Goal: Information Seeking & Learning: Learn about a topic

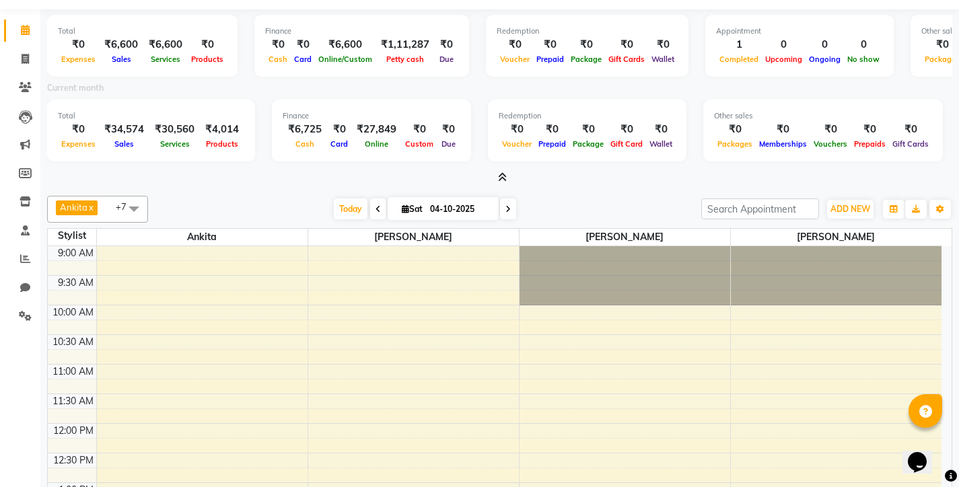
scroll to position [474, 0]
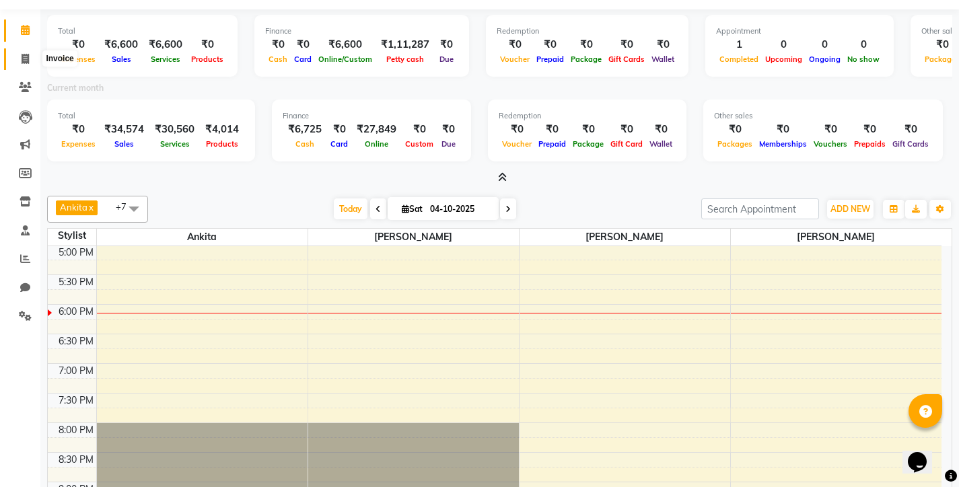
click at [32, 59] on span at bounding box center [25, 59] width 24 height 15
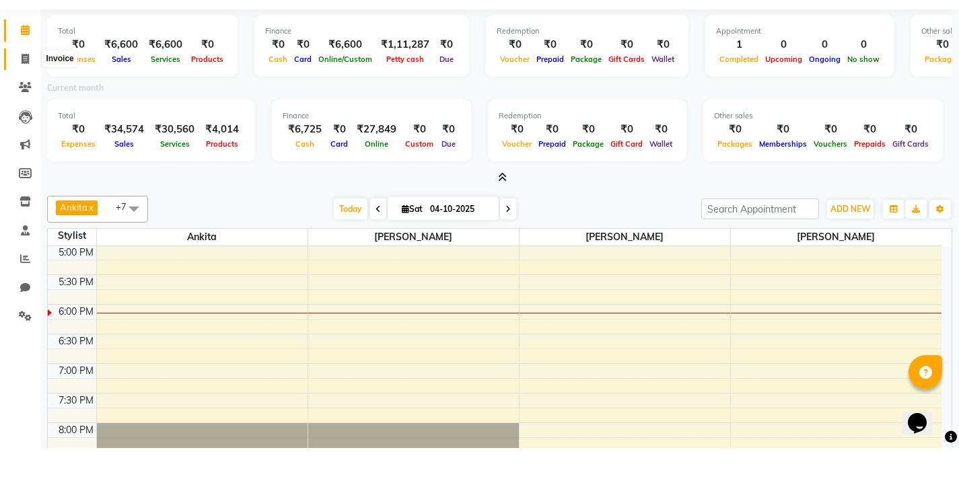
select select "service"
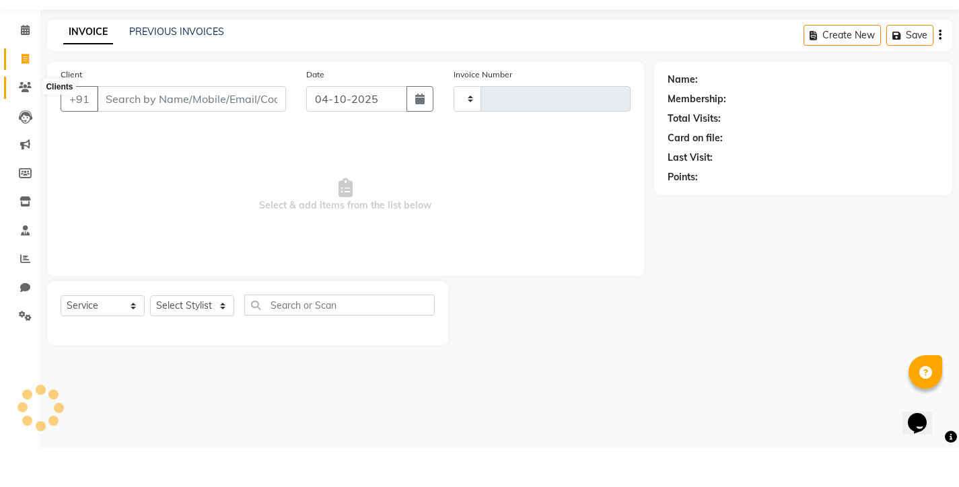
click at [19, 121] on icon at bounding box center [25, 126] width 13 height 10
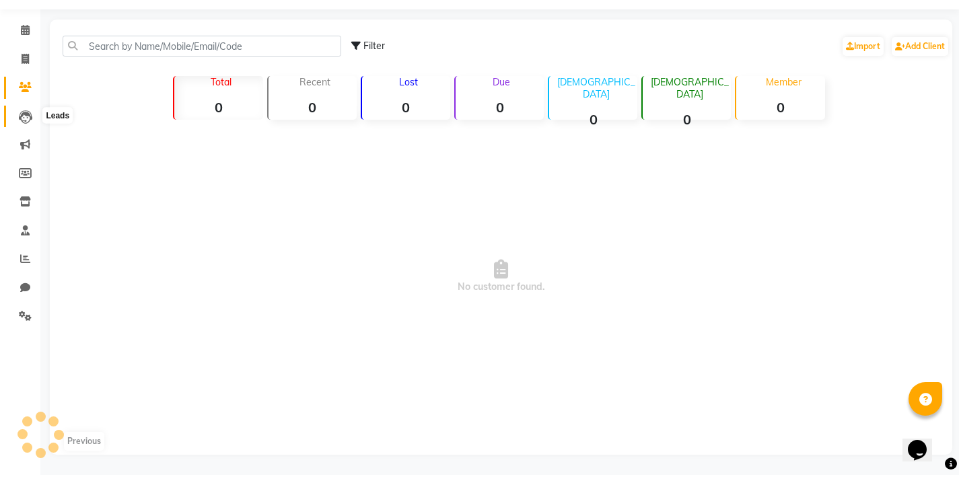
click at [24, 122] on icon at bounding box center [25, 128] width 13 height 13
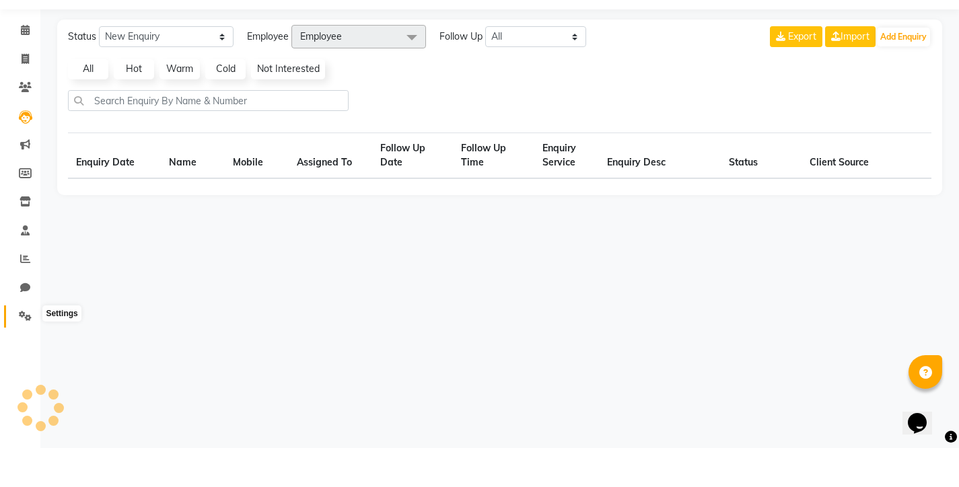
click at [22, 350] on icon at bounding box center [25, 355] width 13 height 10
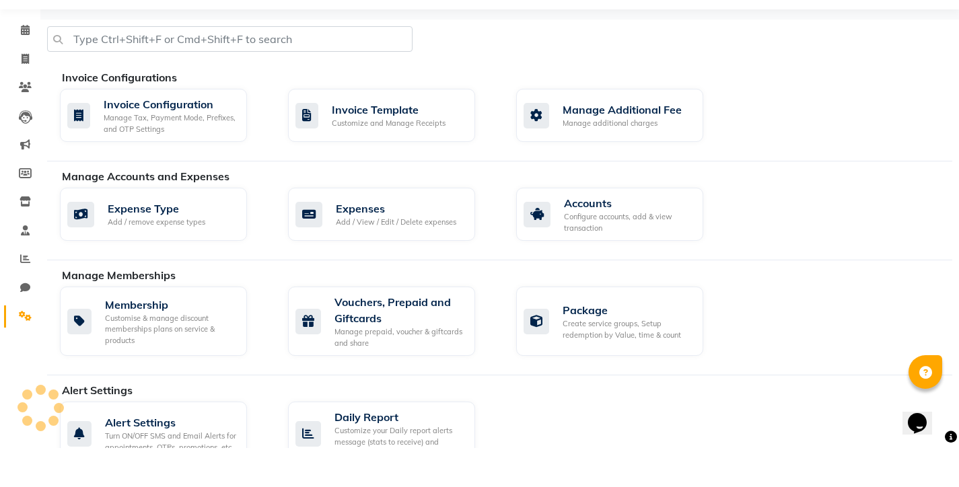
scroll to position [39, 0]
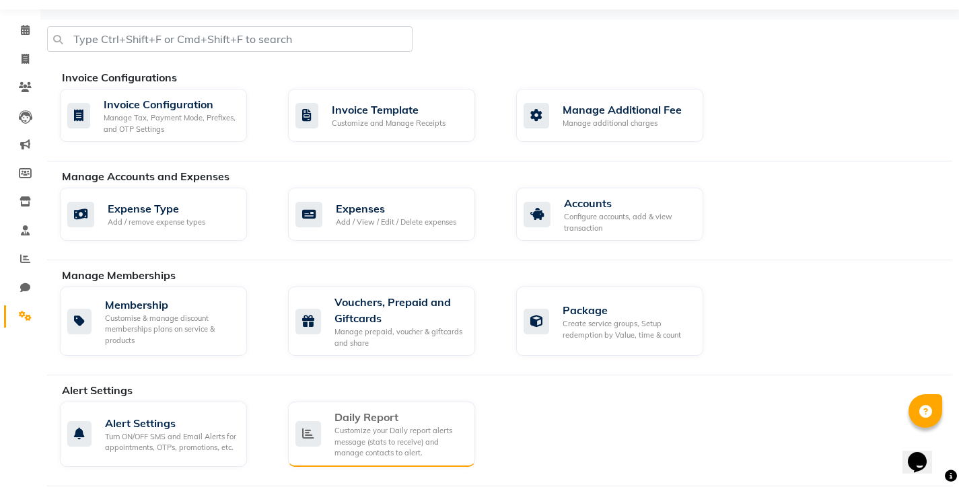
click at [322, 427] on div "Daily Report Customize your Daily report alerts message (stats to receive) and …" at bounding box center [379, 434] width 169 height 50
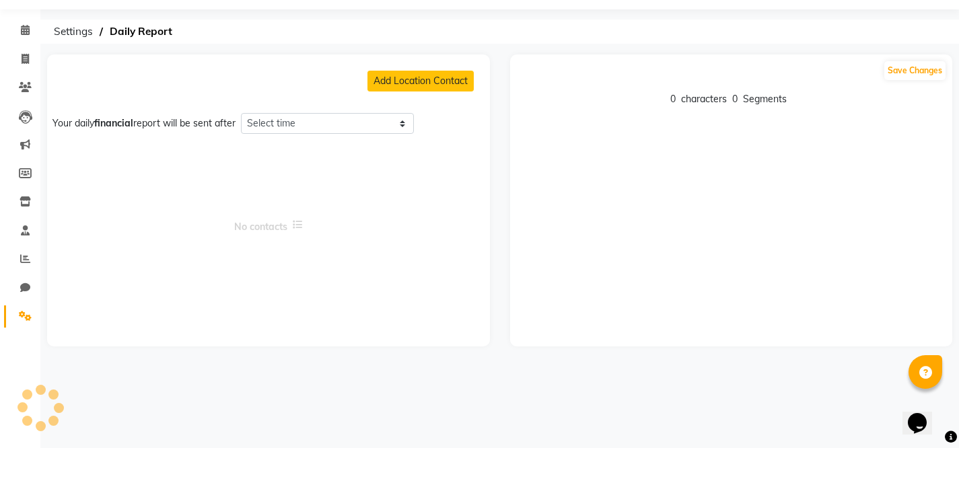
select select "1380"
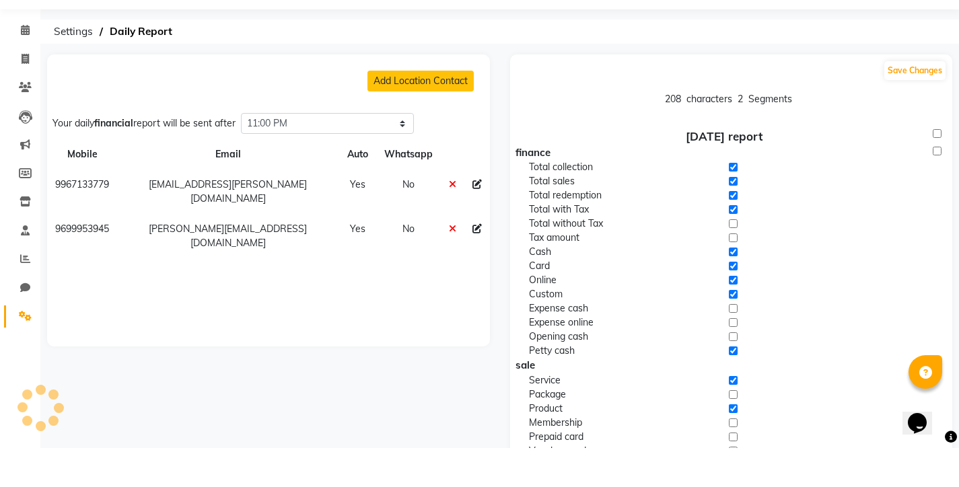
scroll to position [39, 0]
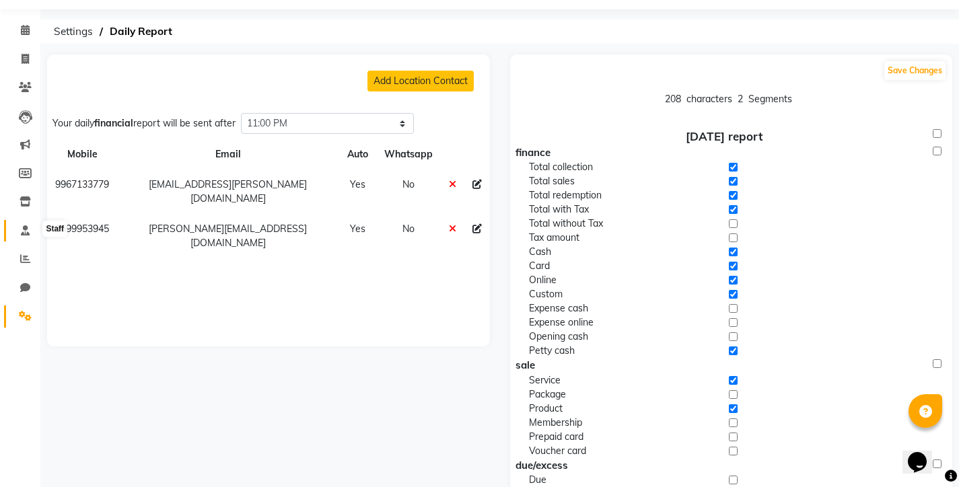
click at [31, 231] on span at bounding box center [25, 230] width 24 height 15
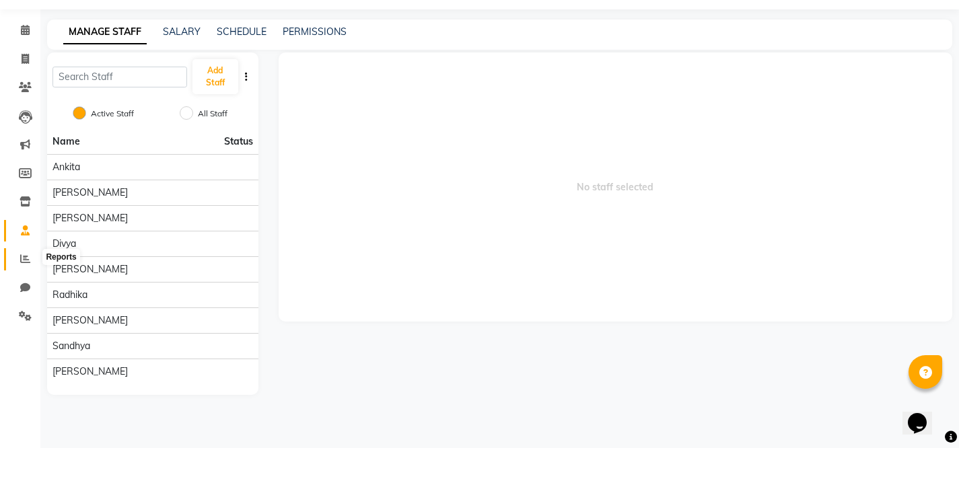
click at [26, 293] on icon at bounding box center [25, 298] width 10 height 10
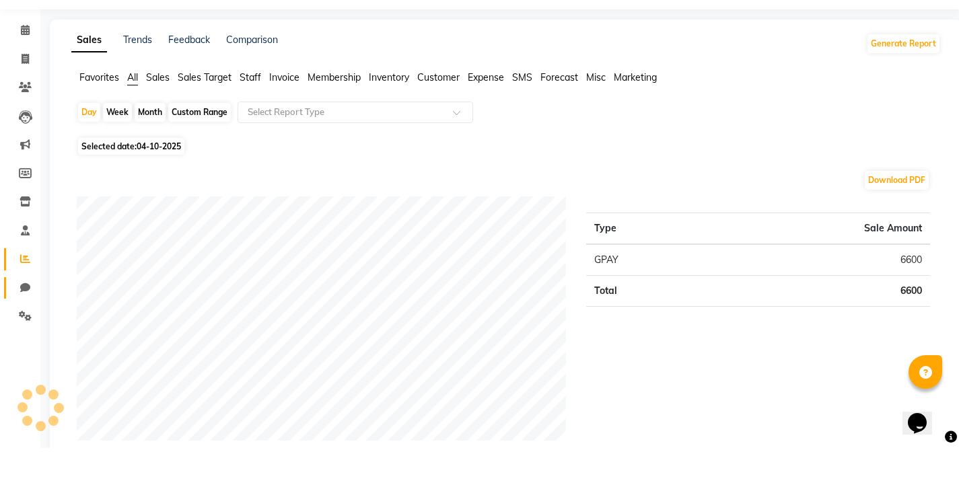
scroll to position [39, 0]
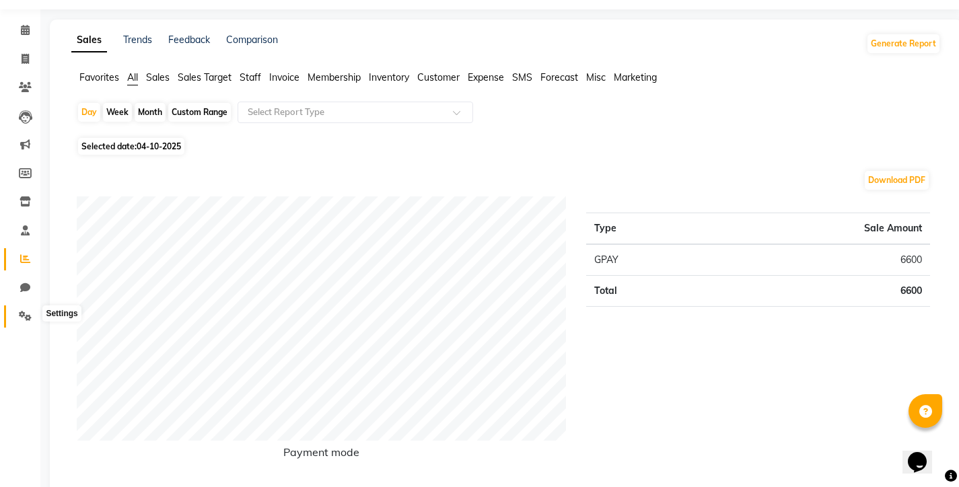
click at [29, 311] on icon at bounding box center [25, 316] width 13 height 10
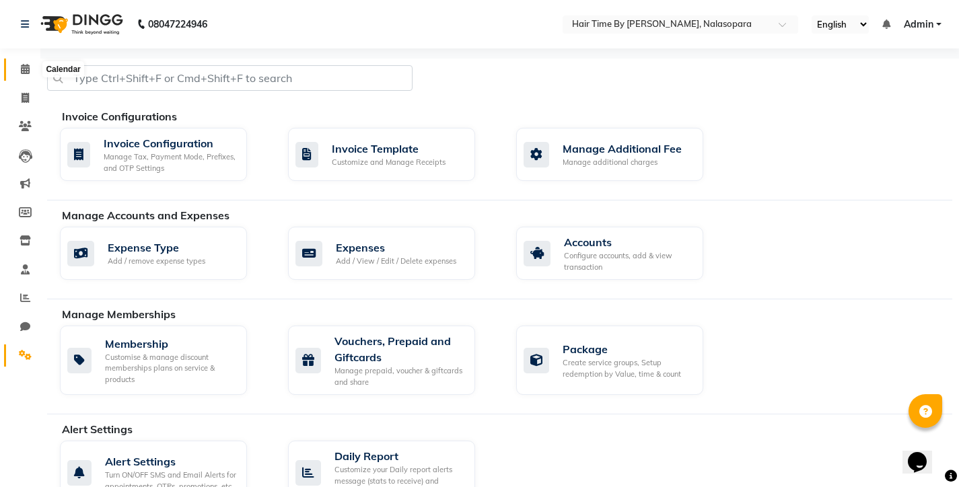
click at [23, 69] on icon at bounding box center [25, 69] width 9 height 10
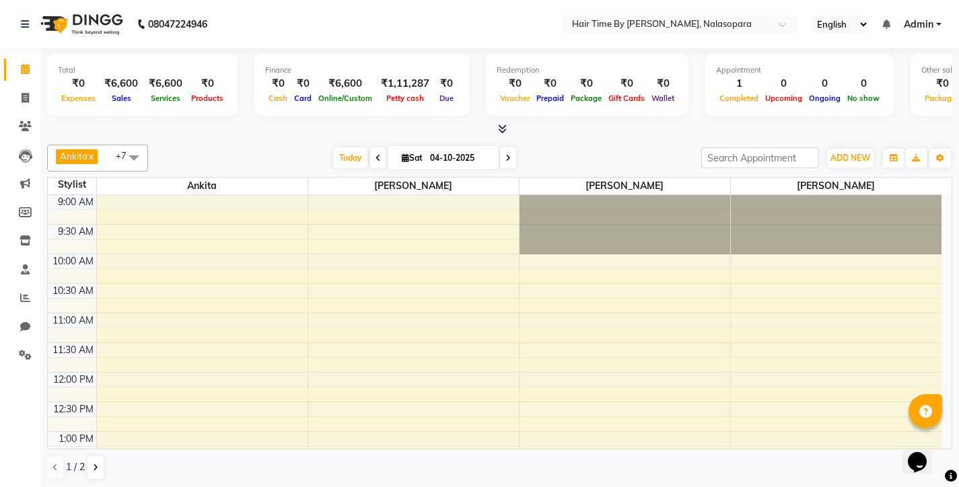
click at [503, 132] on icon at bounding box center [502, 129] width 9 height 10
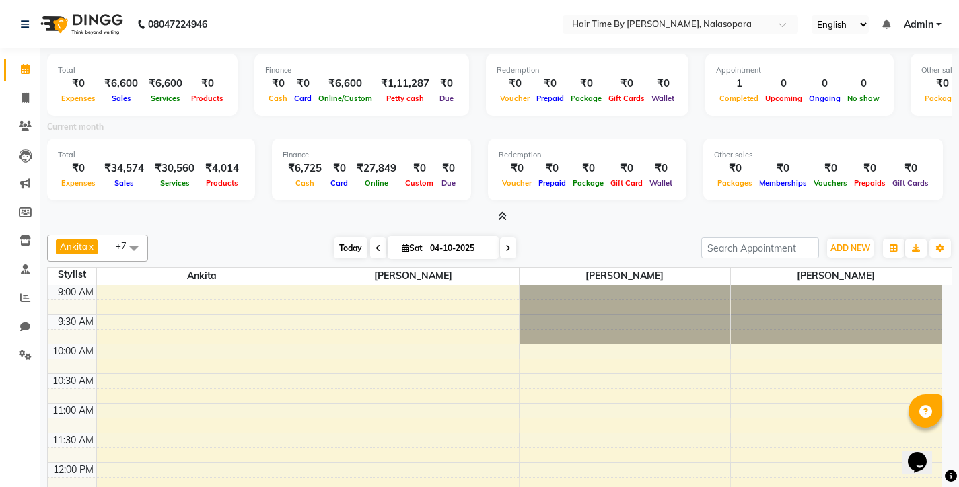
click at [351, 250] on span "Today" at bounding box center [351, 248] width 34 height 21
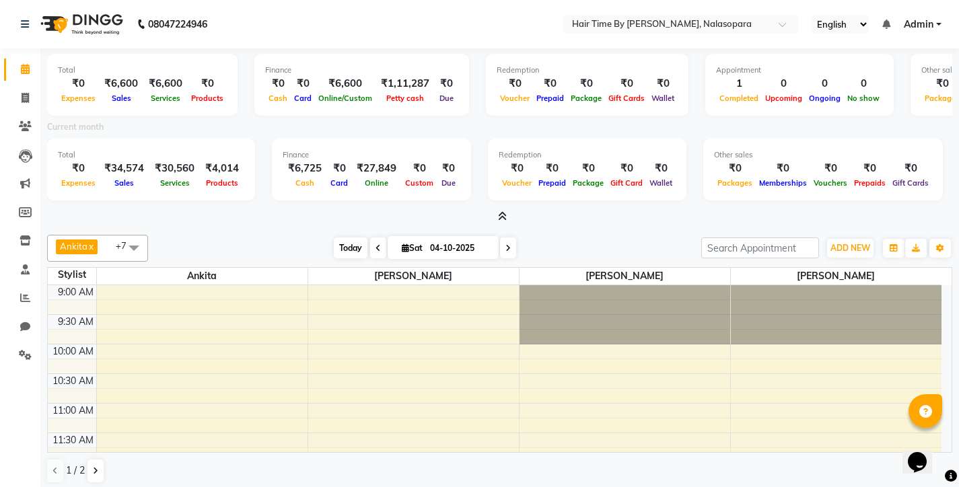
scroll to position [534, 0]
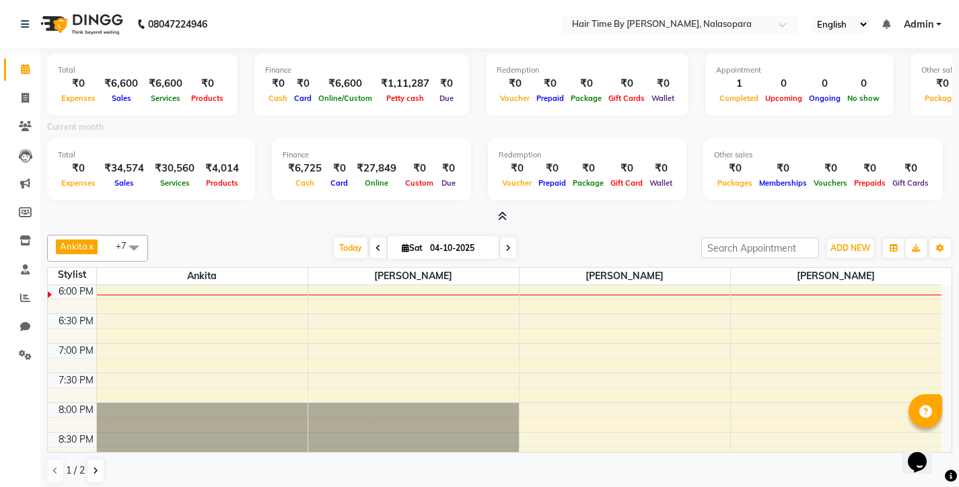
click at [501, 215] on icon at bounding box center [502, 216] width 9 height 10
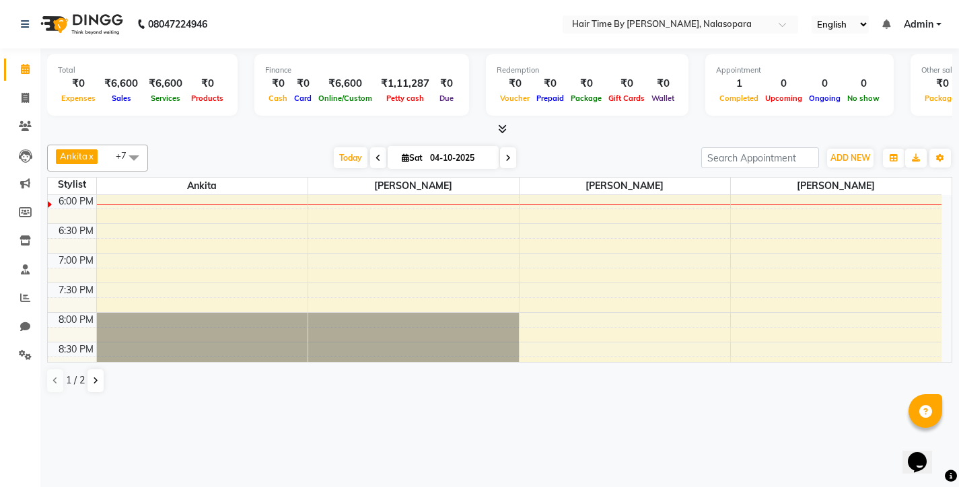
click at [501, 131] on icon at bounding box center [502, 129] width 9 height 10
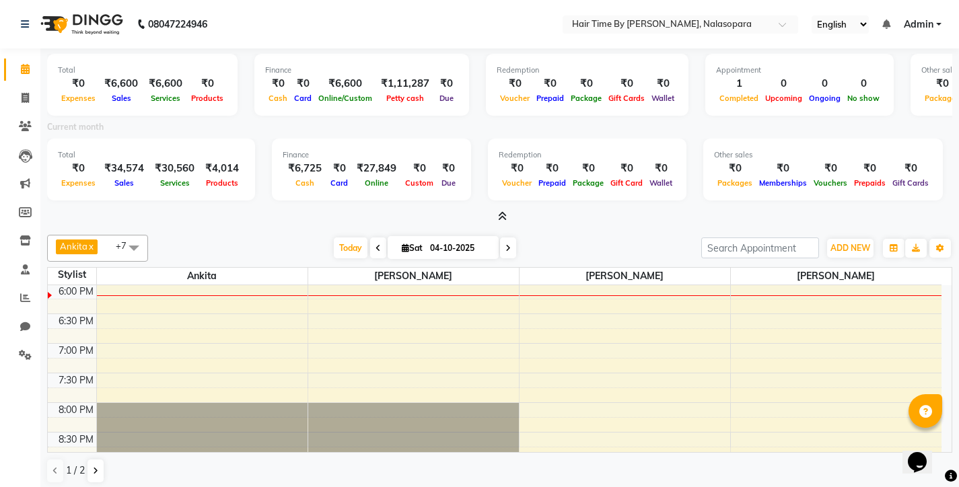
click at [575, 83] on div "₹0" at bounding box center [586, 83] width 38 height 15
click at [376, 88] on div "₹1,11,287" at bounding box center [405, 83] width 59 height 15
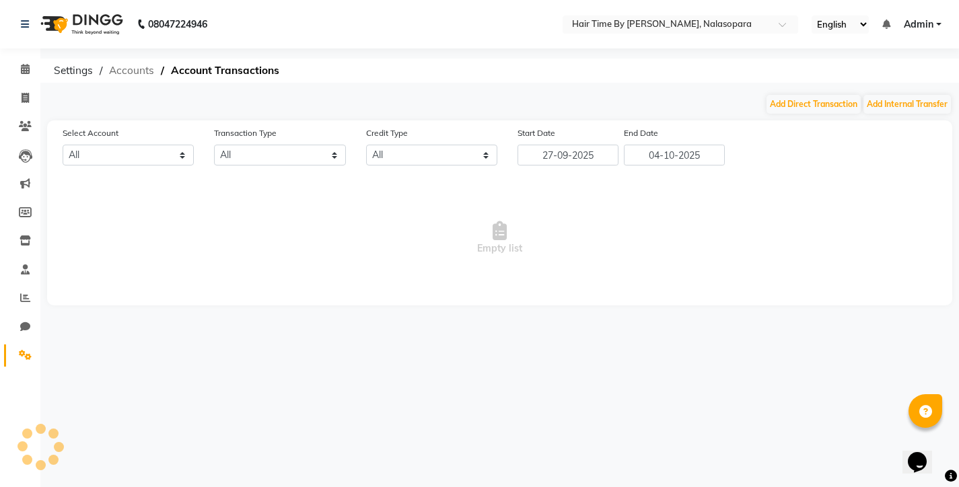
click at [125, 75] on span "Accounts" at bounding box center [131, 71] width 59 height 24
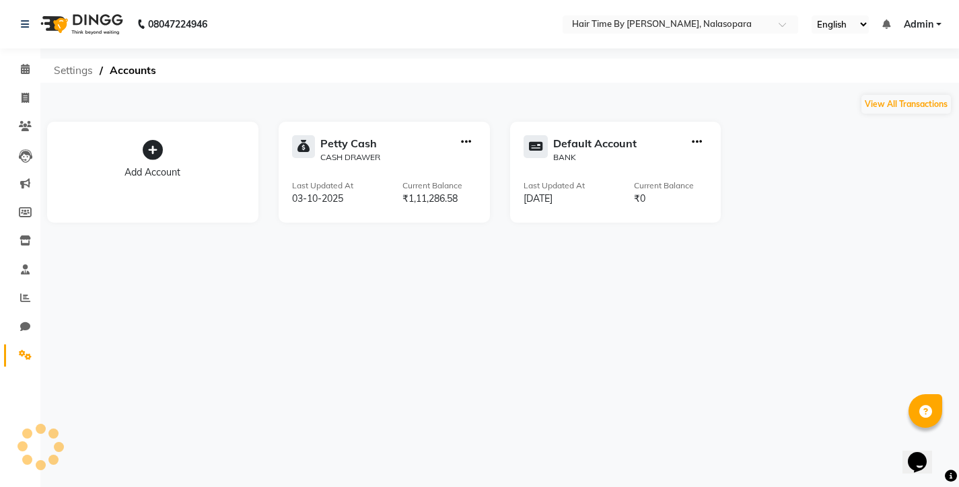
click at [82, 70] on span "Settings" at bounding box center [73, 71] width 52 height 24
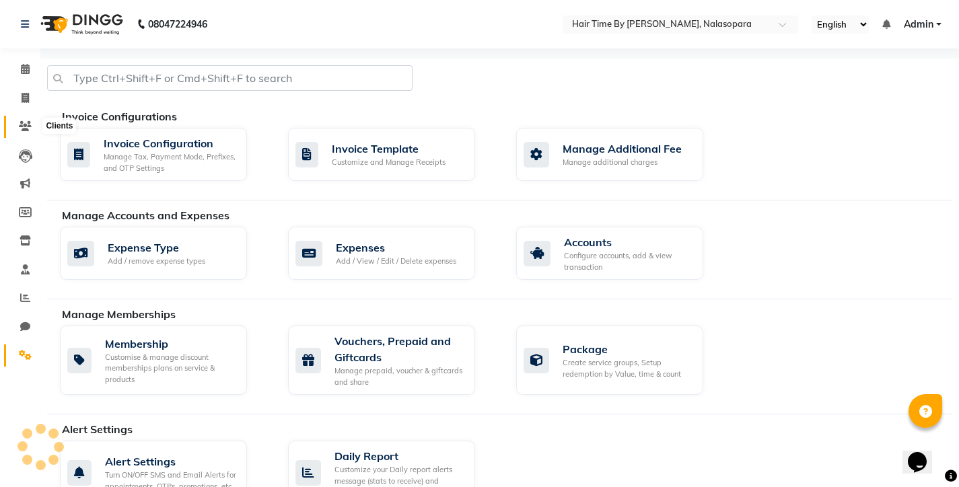
click at [25, 131] on span at bounding box center [25, 126] width 24 height 15
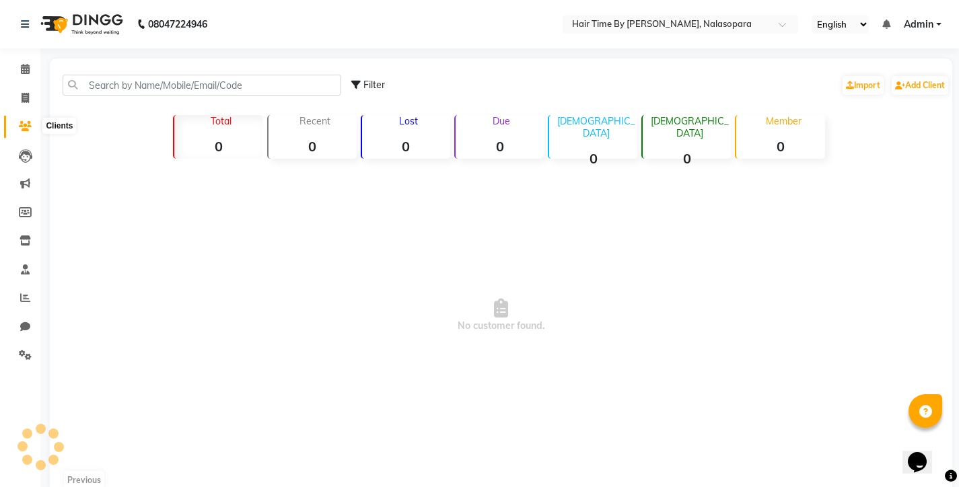
click at [28, 126] on icon at bounding box center [25, 126] width 13 height 10
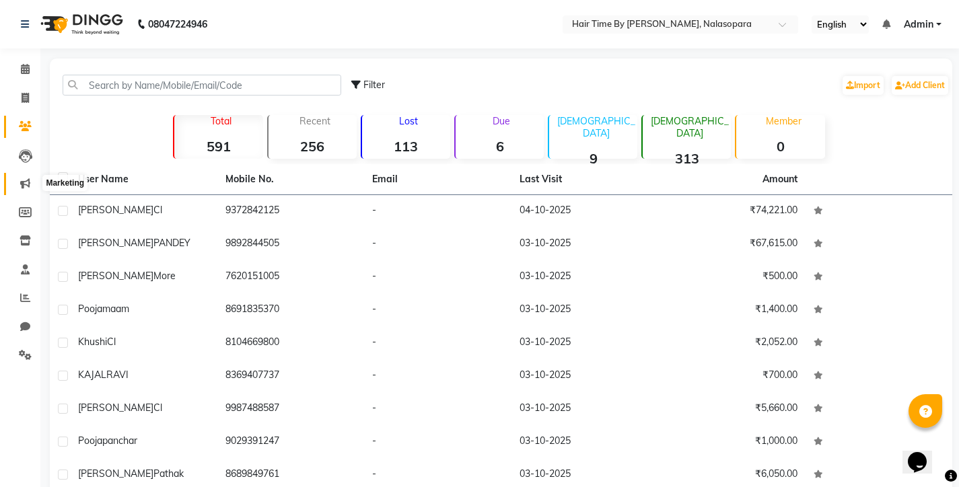
click at [26, 181] on icon at bounding box center [25, 183] width 10 height 10
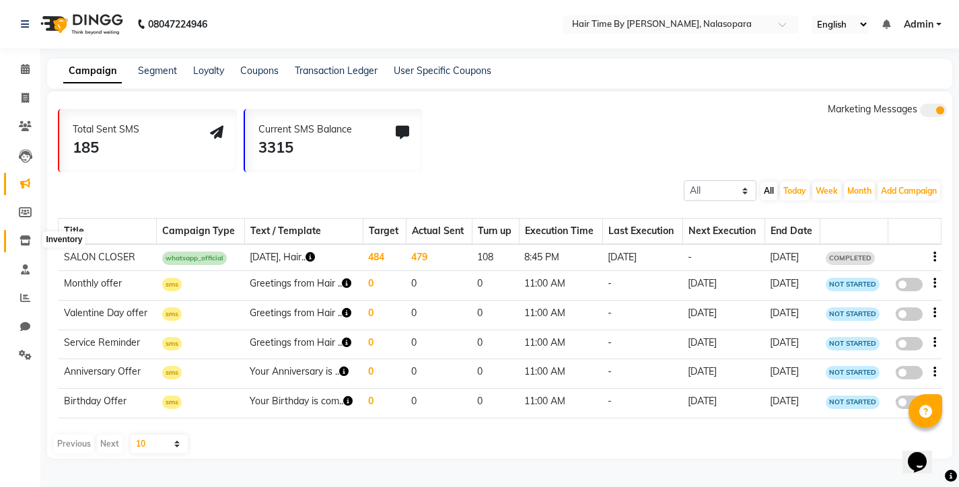
click at [22, 236] on icon at bounding box center [25, 241] width 11 height 10
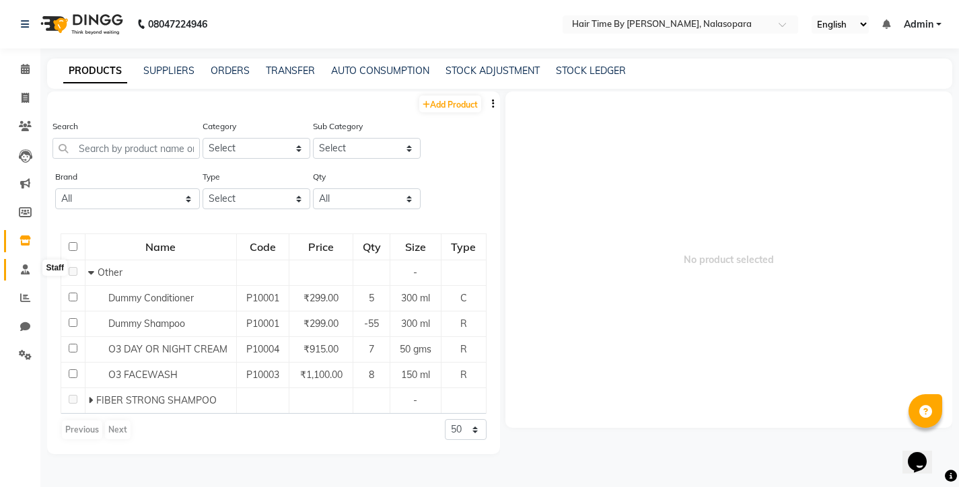
click at [27, 264] on icon at bounding box center [25, 269] width 9 height 10
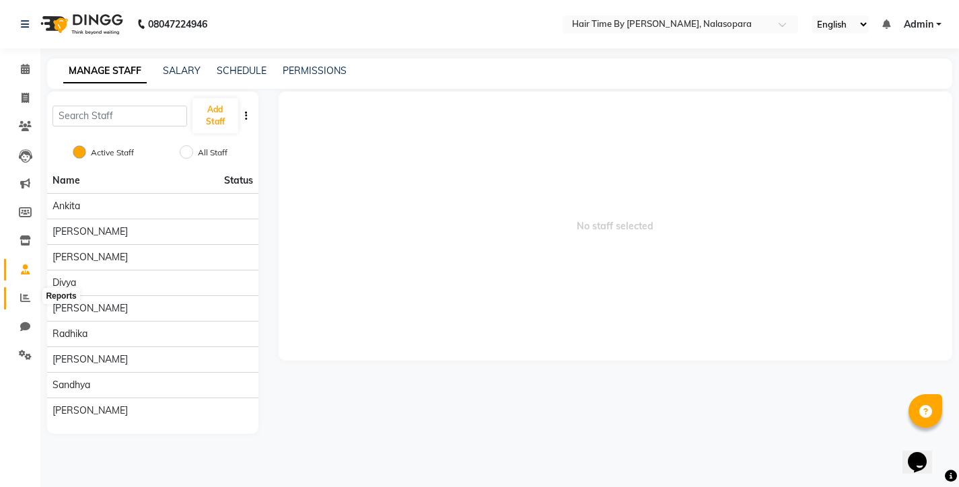
click at [23, 300] on icon at bounding box center [25, 298] width 10 height 10
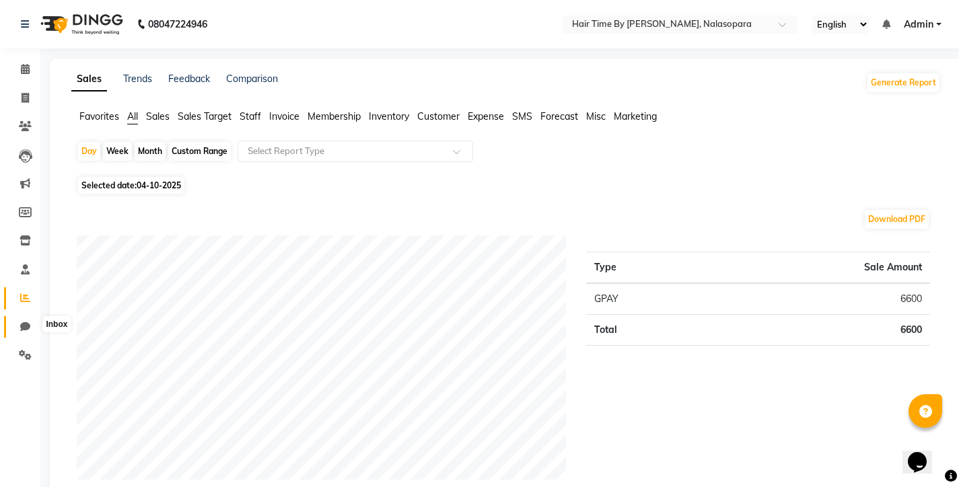
click at [24, 325] on icon at bounding box center [25, 327] width 10 height 10
select select "100"
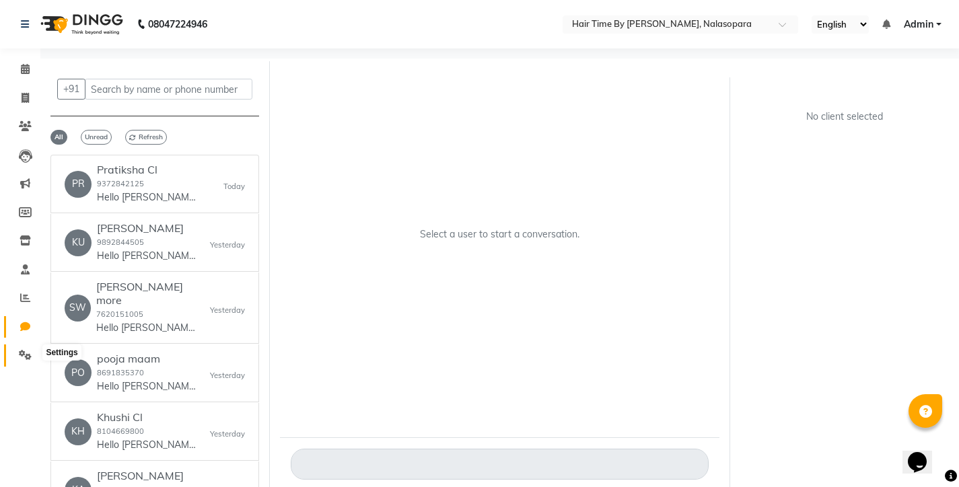
click at [24, 350] on icon at bounding box center [25, 355] width 13 height 10
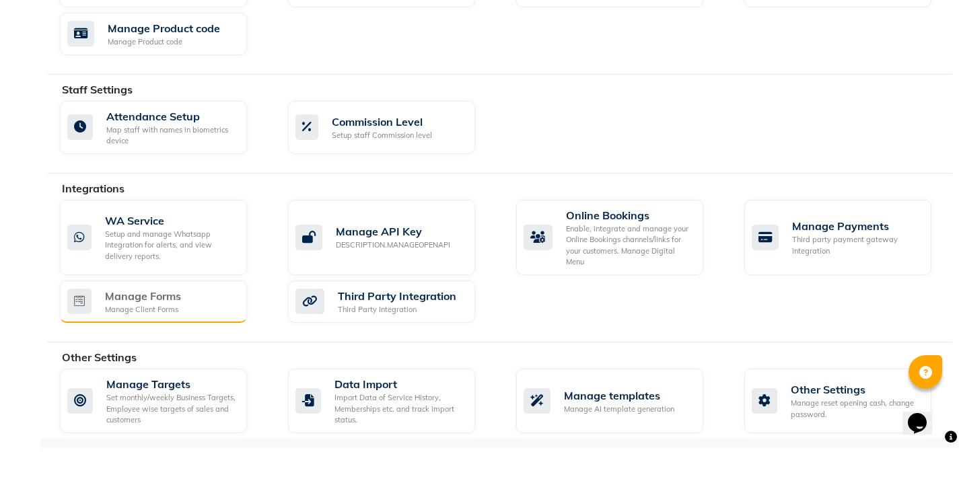
scroll to position [628, 0]
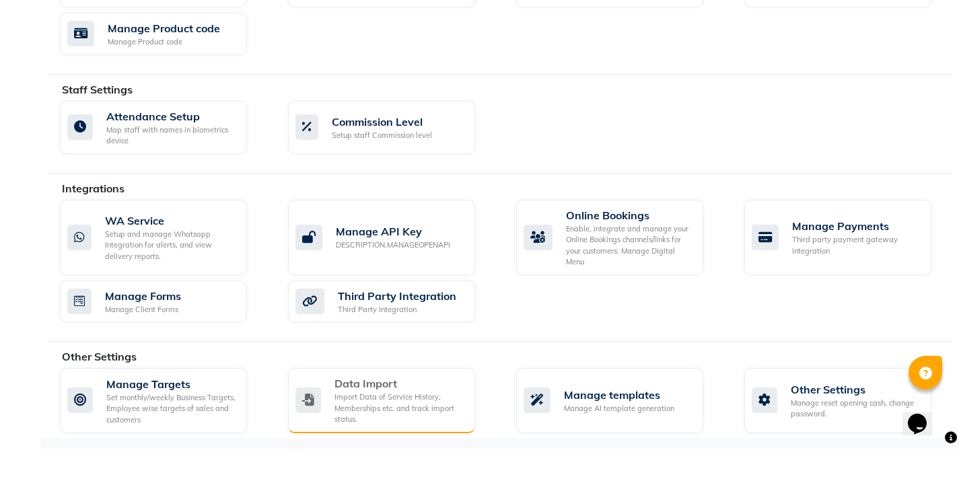
click at [402, 430] on div "Import Data of Service History, Memberships etc. and track import status." at bounding box center [399, 447] width 130 height 34
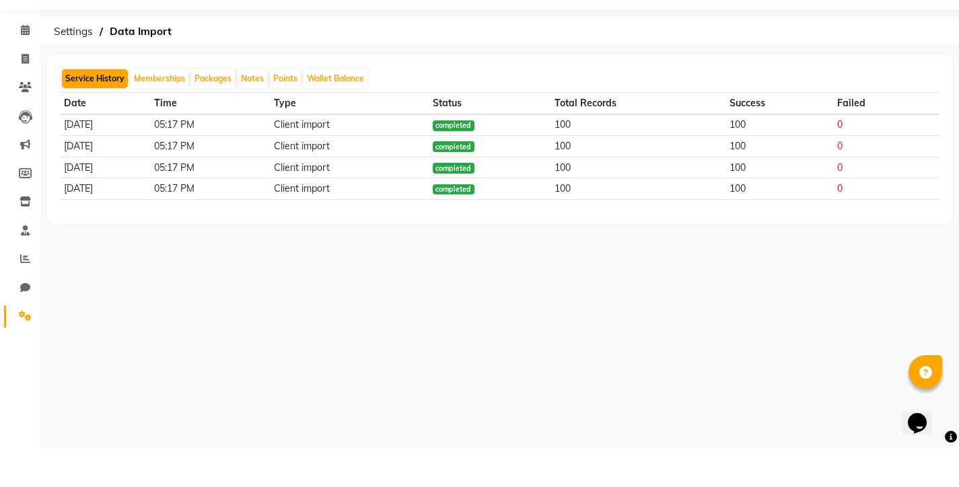
click at [102, 108] on button "Service History" at bounding box center [95, 117] width 66 height 19
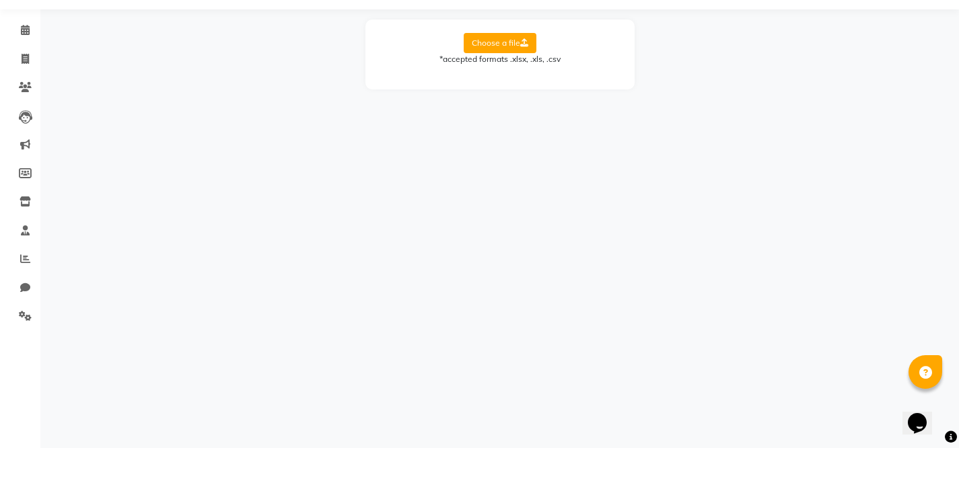
click at [496, 72] on label "Choose a file" at bounding box center [500, 82] width 73 height 20
click at [0, 0] on input "Choose a file" at bounding box center [0, 0] width 0 height 0
click at [19, 350] on icon at bounding box center [25, 355] width 13 height 10
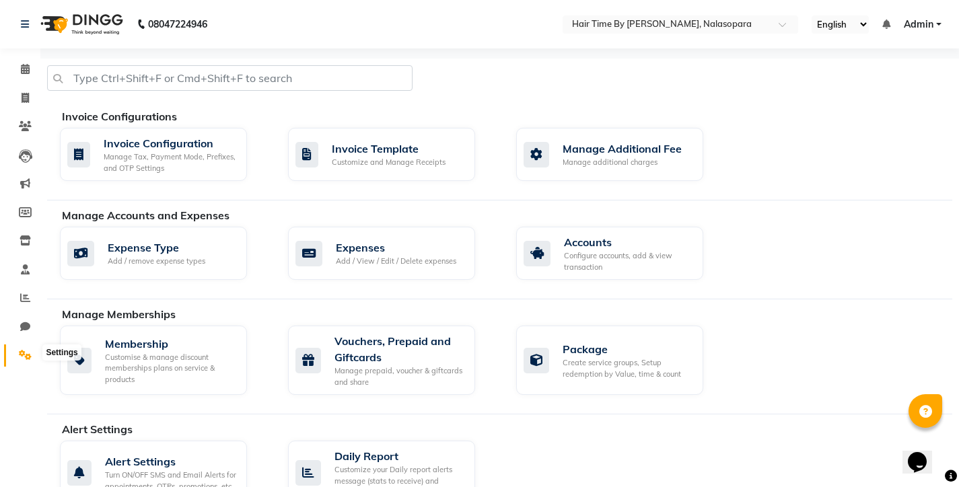
click at [24, 355] on icon at bounding box center [25, 355] width 13 height 10
click at [26, 320] on span at bounding box center [25, 327] width 24 height 15
select select "100"
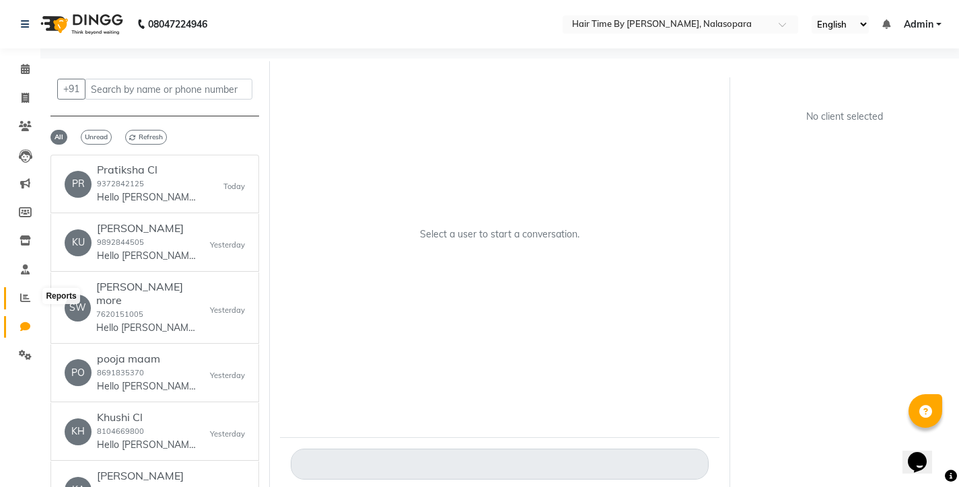
click at [24, 293] on icon at bounding box center [25, 298] width 10 height 10
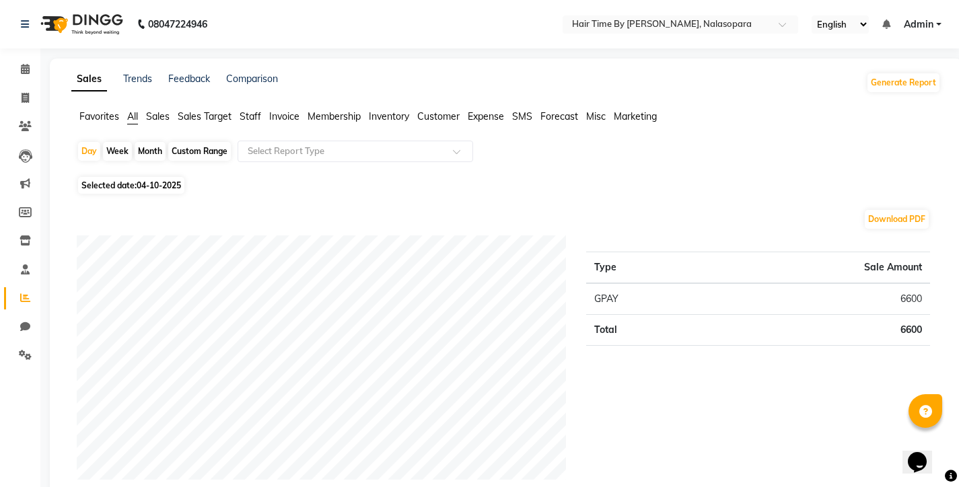
click at [159, 116] on span "Sales" at bounding box center [158, 116] width 24 height 12
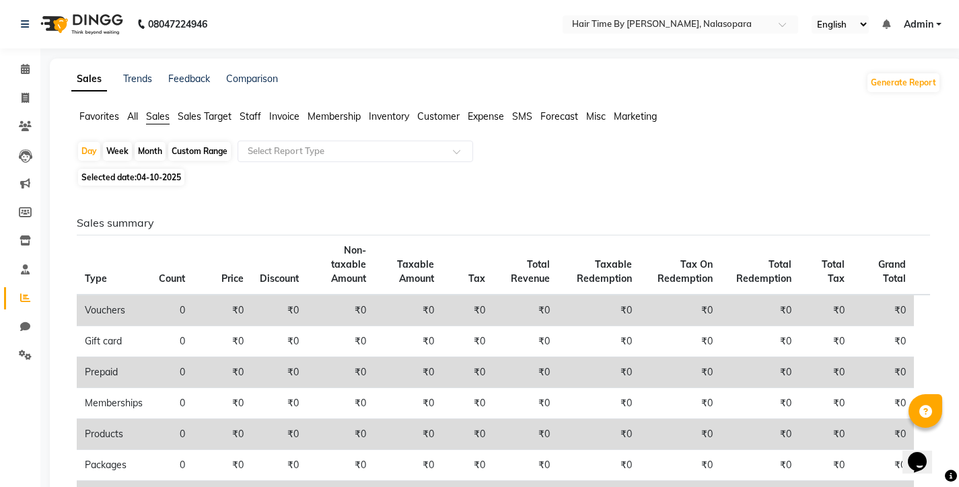
click at [201, 150] on div "Custom Range" at bounding box center [199, 151] width 63 height 19
select select "10"
select select "2025"
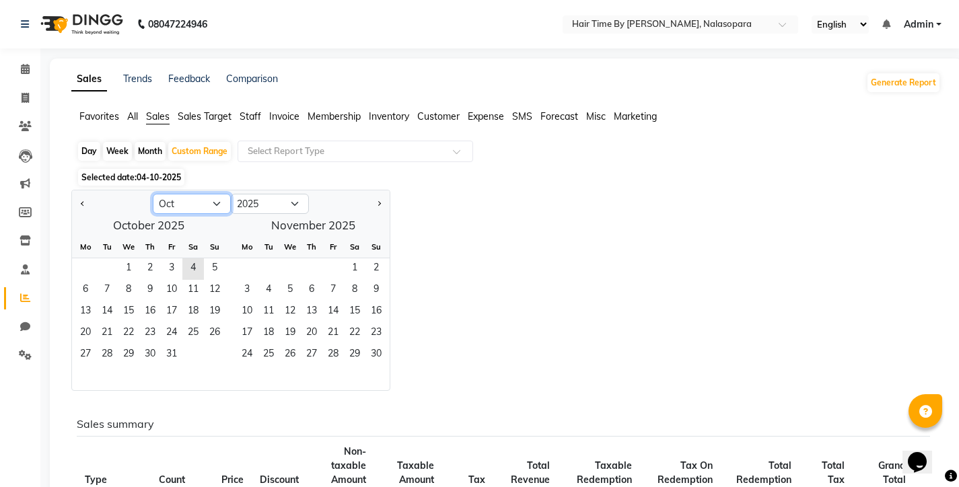
select select "8"
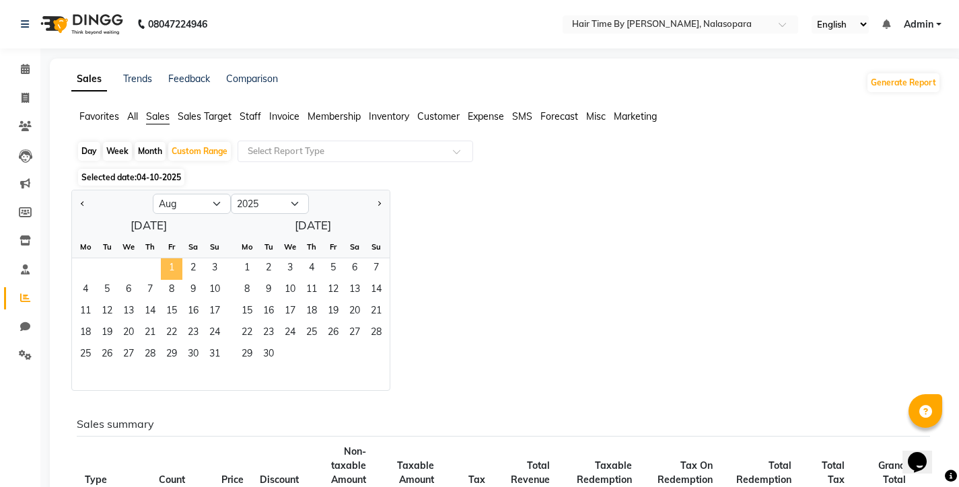
click at [171, 266] on span "1" at bounding box center [172, 269] width 22 height 22
click at [218, 355] on span "31" at bounding box center [215, 356] width 22 height 22
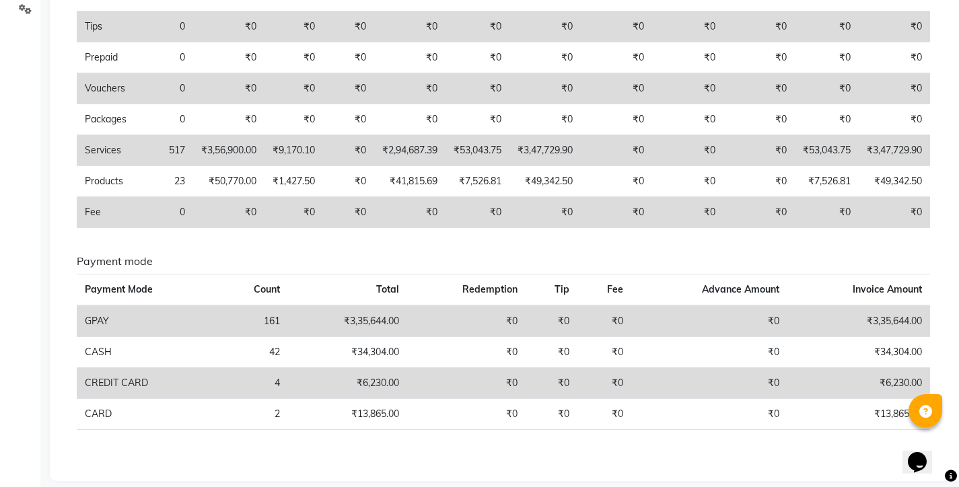
scroll to position [359, 0]
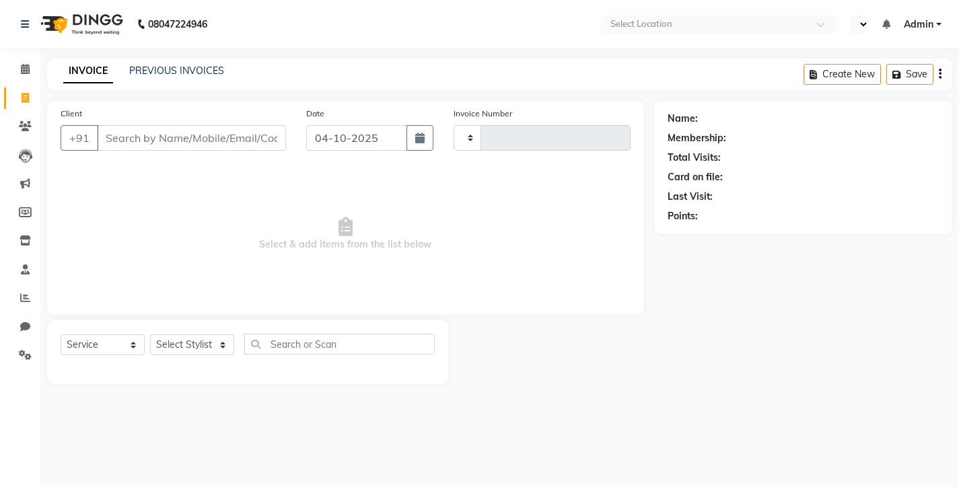
select select "service"
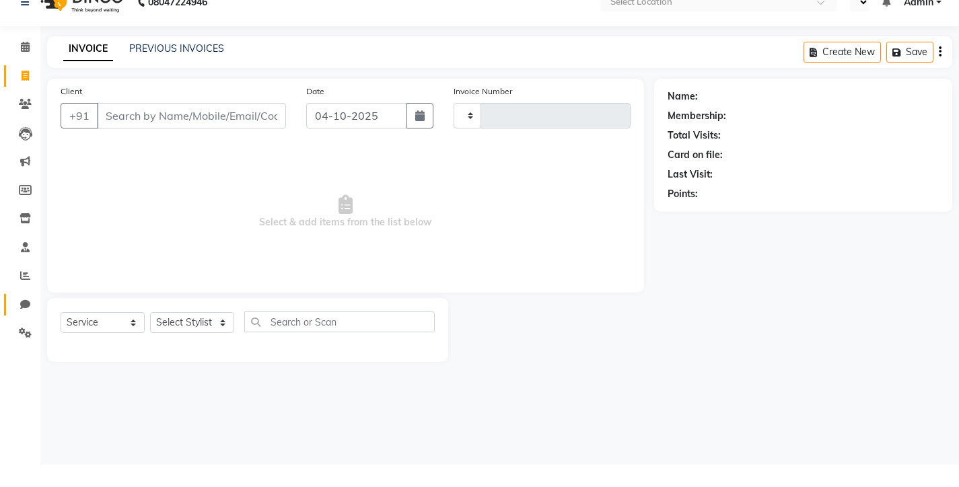
select select "en"
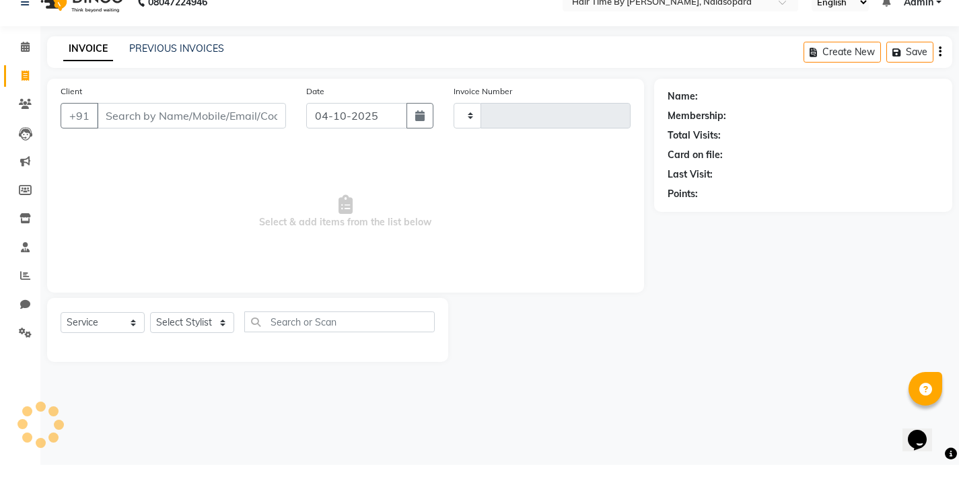
scroll to position [0, 0]
type input "0826"
select select "8131"
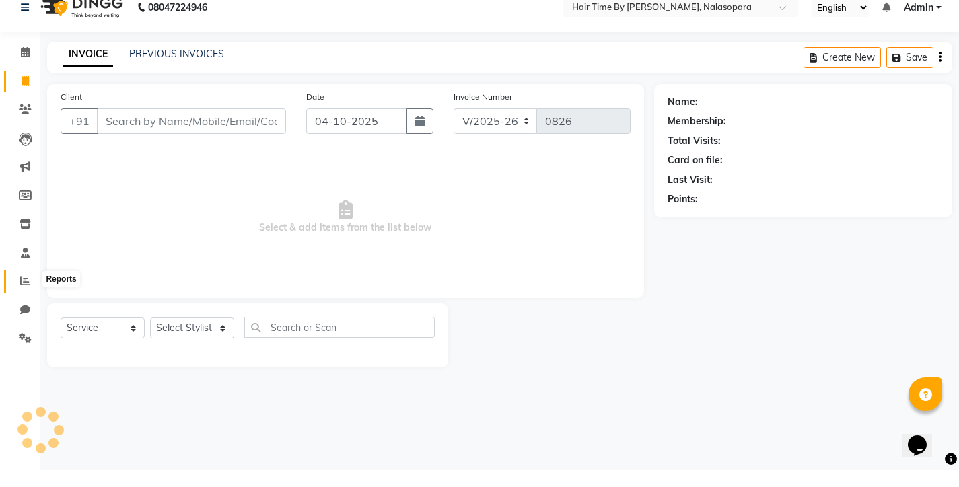
click at [26, 293] on icon at bounding box center [25, 298] width 10 height 10
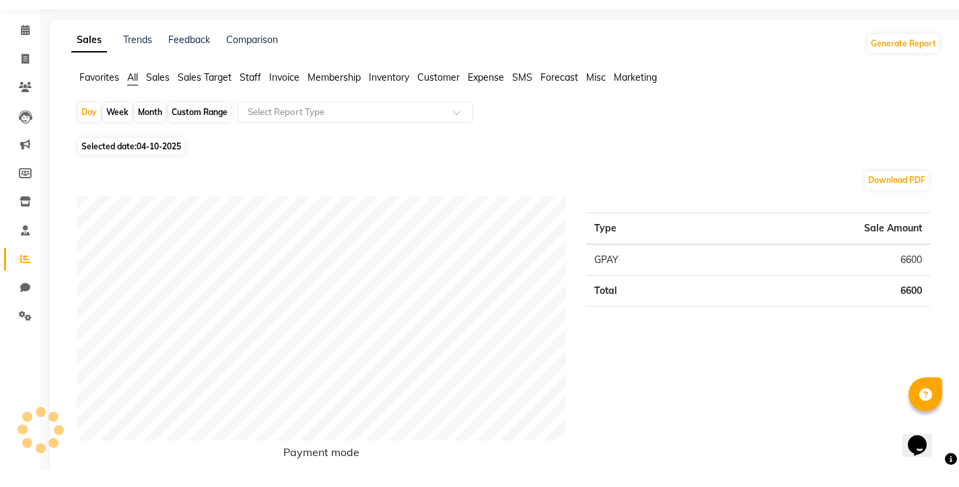
scroll to position [17, 0]
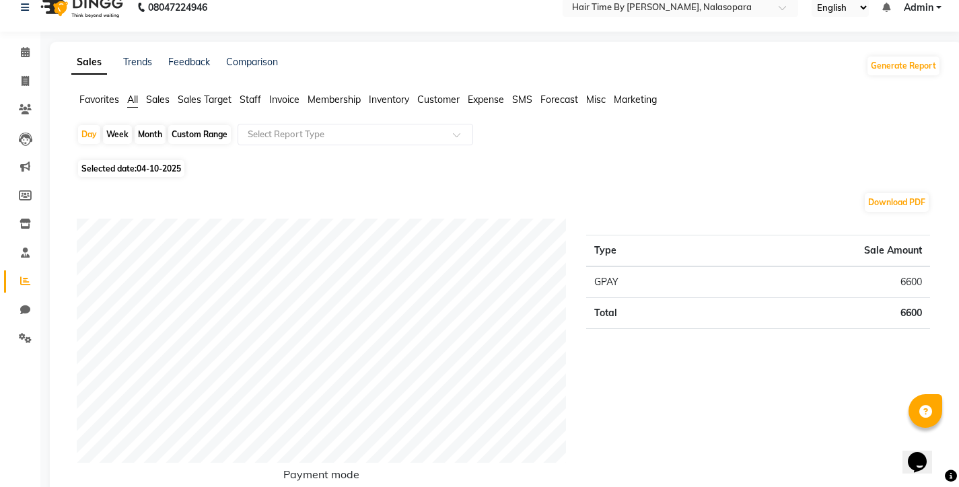
click at [212, 133] on div "Custom Range" at bounding box center [199, 134] width 63 height 19
select select "10"
select select "2025"
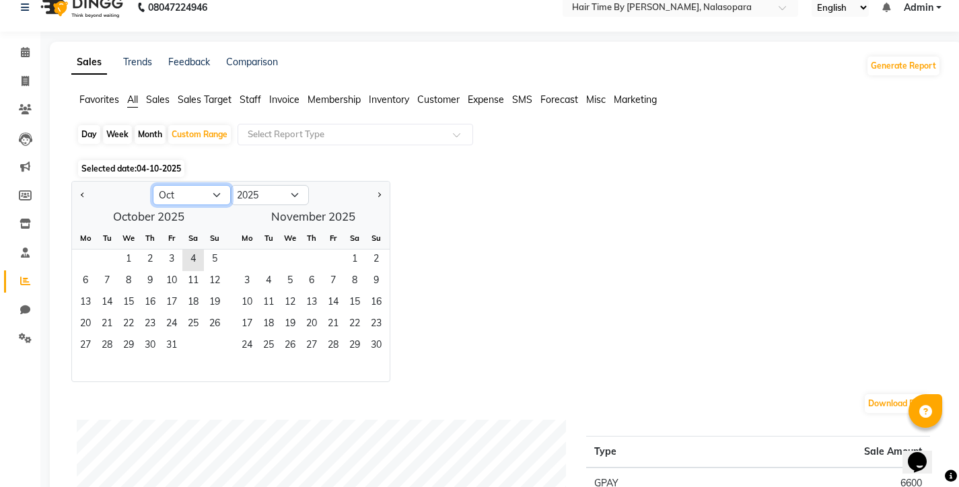
select select "8"
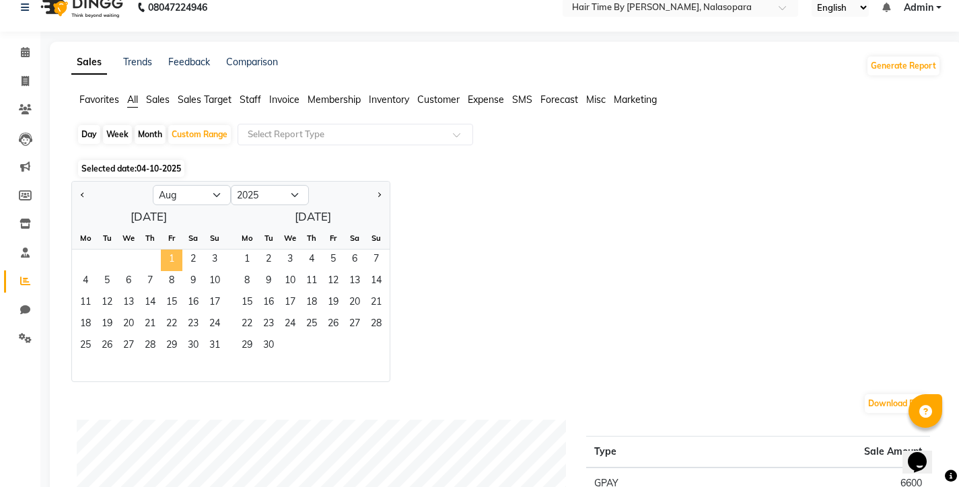
click at [169, 256] on span "1" at bounding box center [172, 261] width 22 height 22
click at [219, 345] on span "31" at bounding box center [215, 347] width 22 height 22
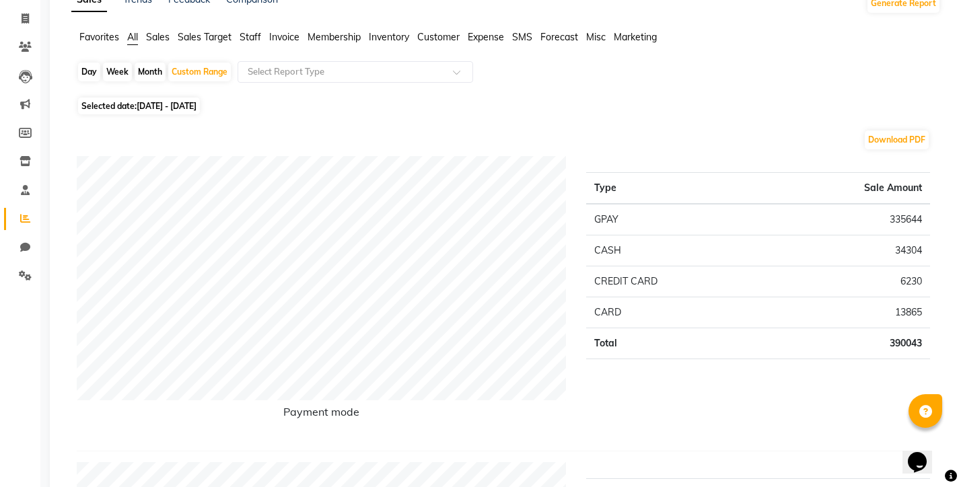
scroll to position [84, 0]
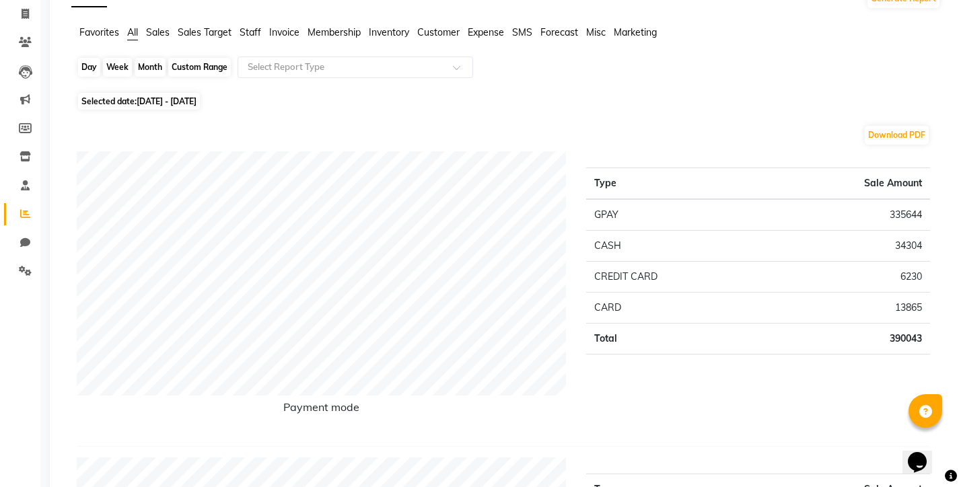
click at [202, 64] on div "Custom Range" at bounding box center [199, 67] width 63 height 19
select select "8"
select select "2025"
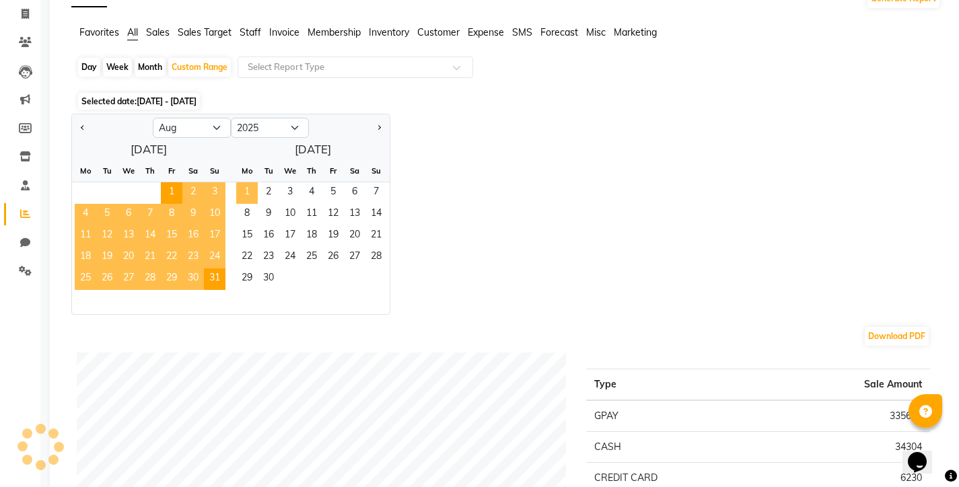
click at [250, 195] on span "1" at bounding box center [247, 193] width 22 height 22
select select "9"
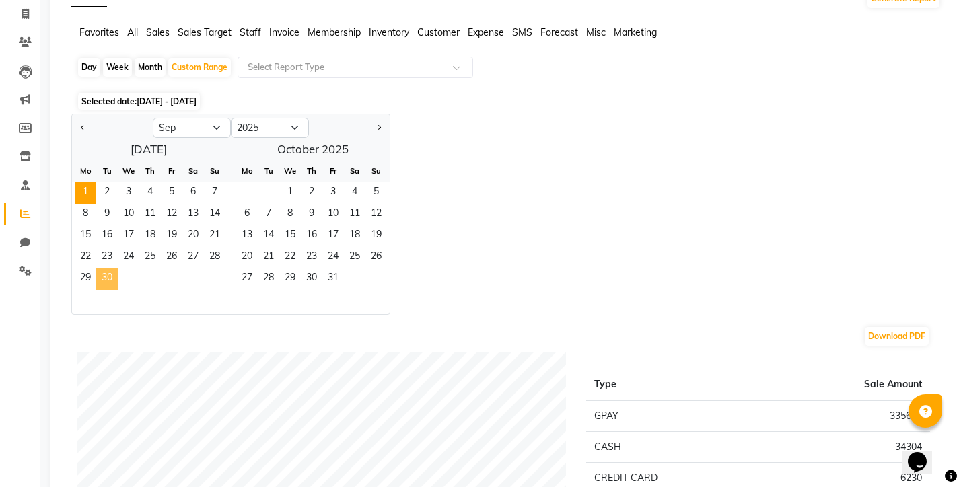
click at [104, 279] on span "30" at bounding box center [107, 280] width 22 height 22
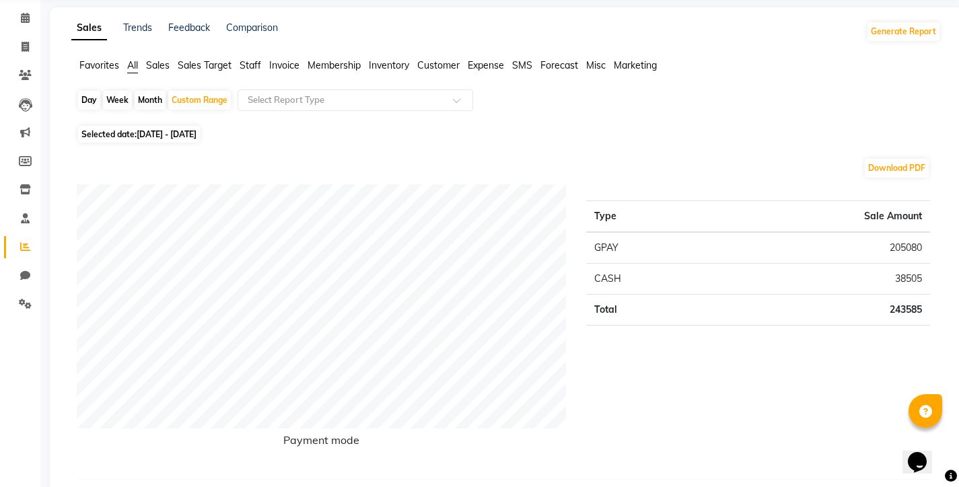
scroll to position [0, 0]
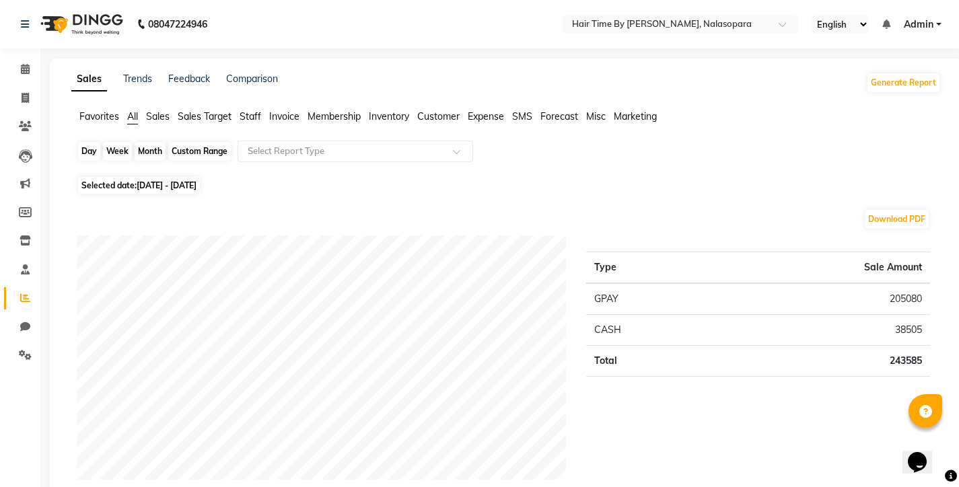
click at [206, 155] on div "Custom Range" at bounding box center [199, 151] width 63 height 19
select select "9"
select select "2025"
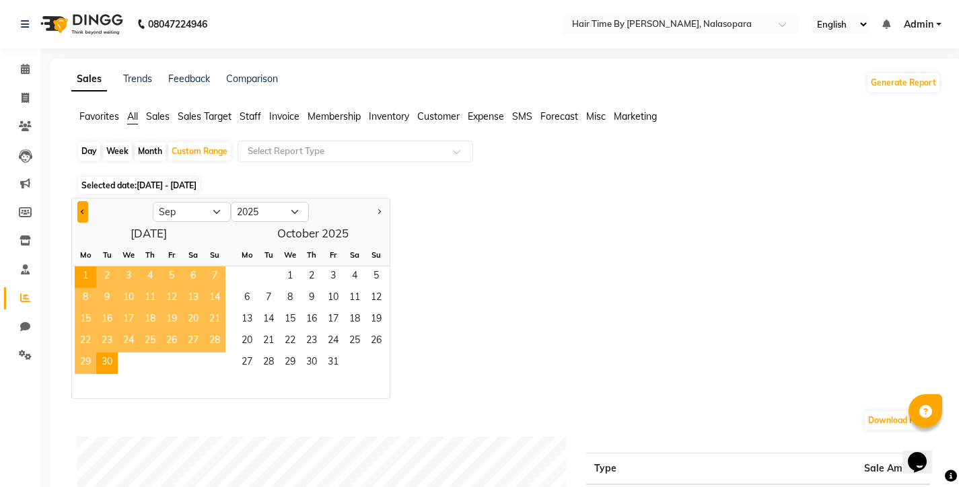
click at [85, 215] on button "Previous month" at bounding box center [82, 212] width 11 height 22
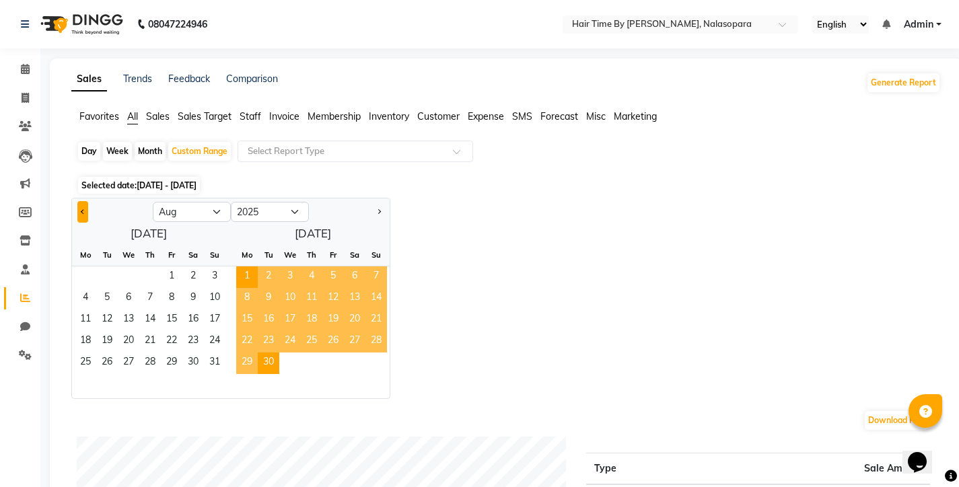
click at [85, 215] on button "Previous month" at bounding box center [82, 212] width 11 height 22
select select "7"
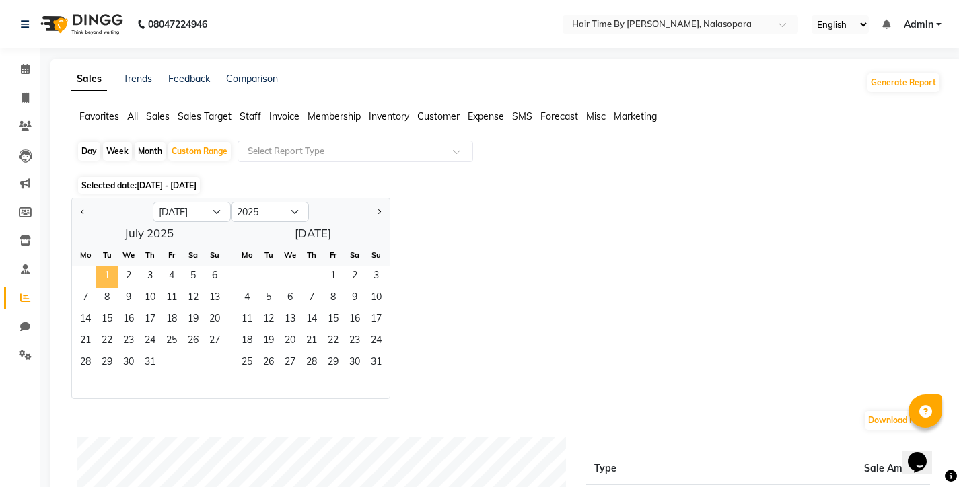
click at [104, 273] on span "1" at bounding box center [107, 277] width 22 height 22
click at [147, 359] on span "31" at bounding box center [150, 364] width 22 height 22
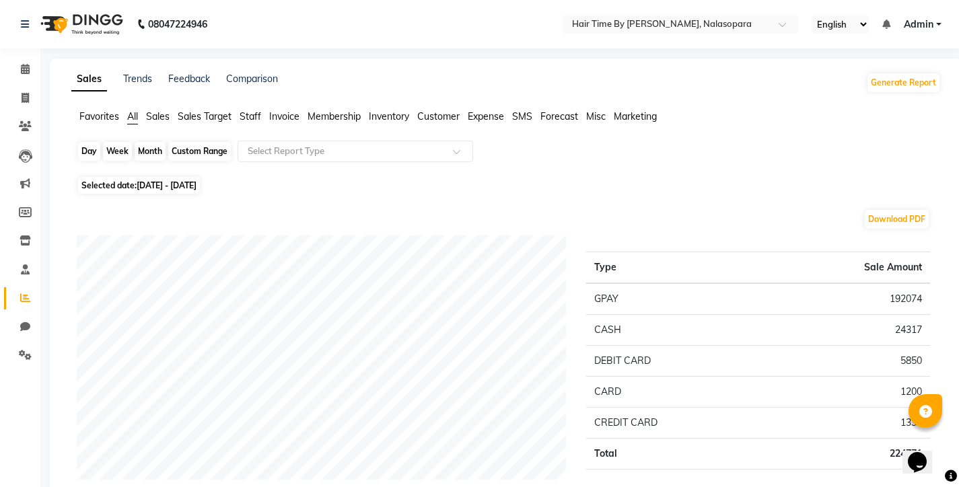
click at [206, 151] on div "Custom Range" at bounding box center [199, 151] width 63 height 19
select select "7"
select select "2025"
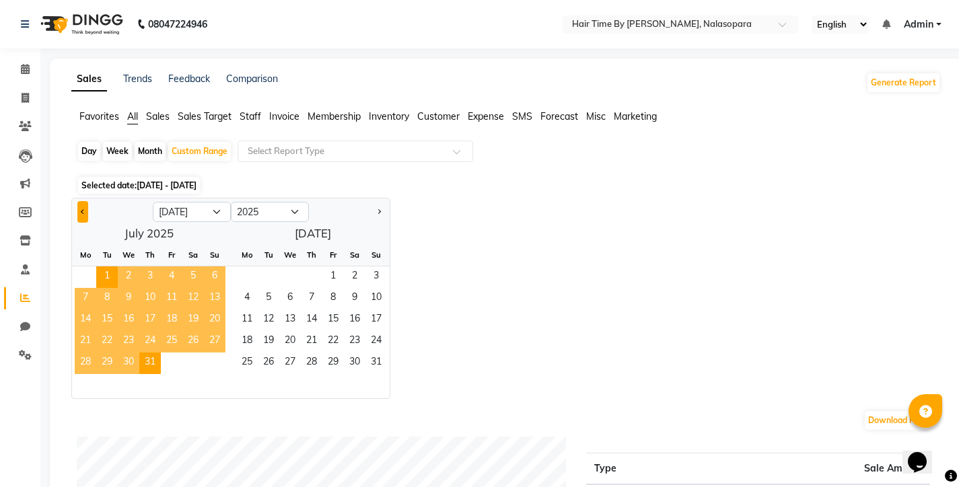
click at [83, 209] on span "Previous month" at bounding box center [83, 211] width 5 height 5
select select "6"
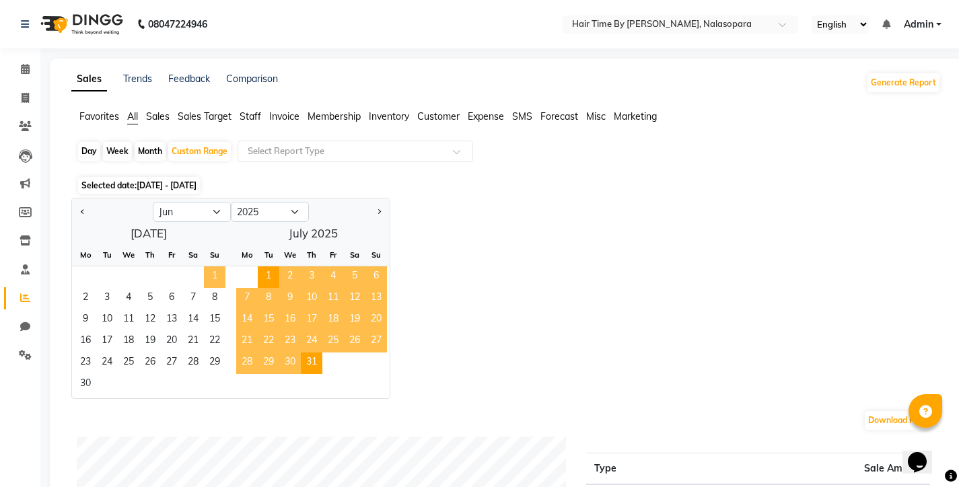
click at [210, 272] on span "1" at bounding box center [215, 277] width 22 height 22
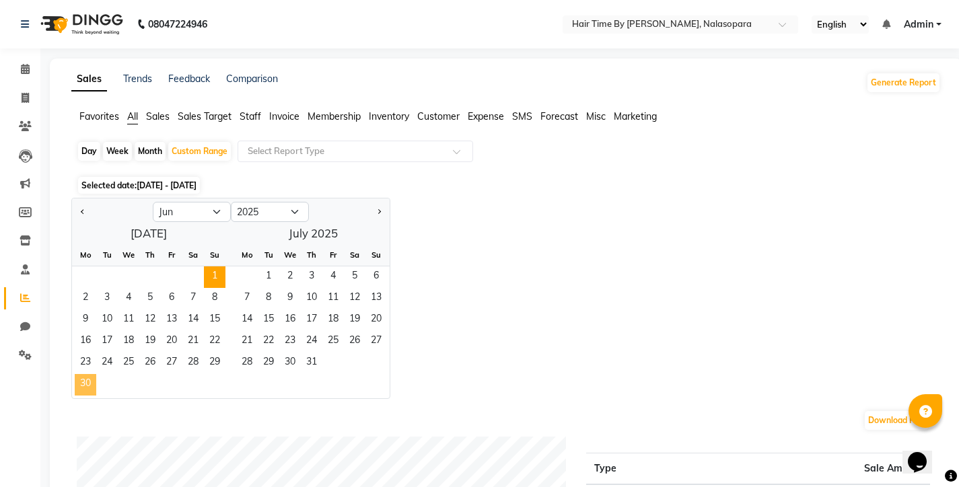
click at [83, 388] on span "30" at bounding box center [86, 385] width 22 height 22
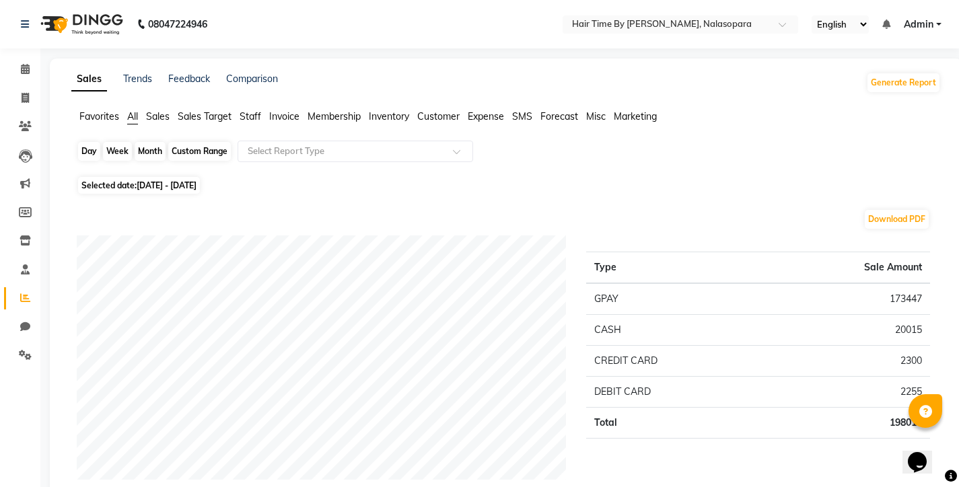
click at [213, 151] on div "Custom Range" at bounding box center [199, 151] width 63 height 19
select select "6"
select select "2025"
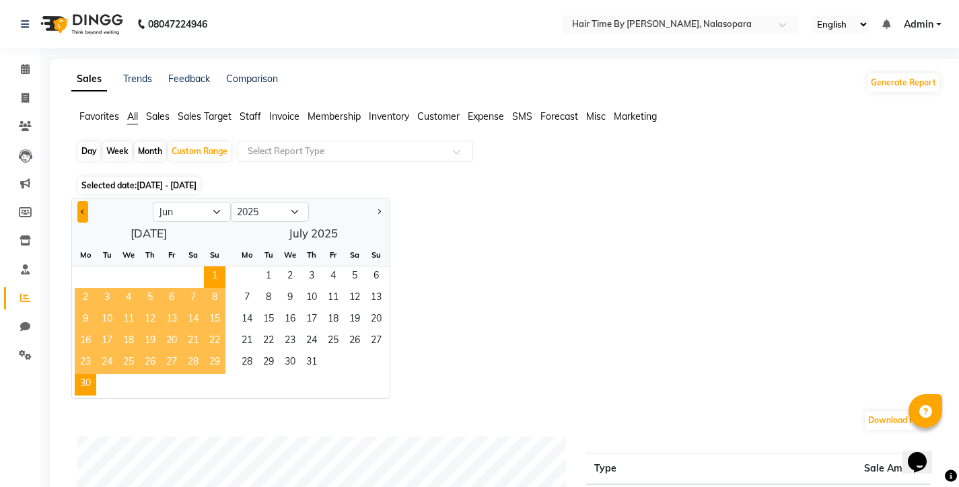
click at [85, 211] on span "Previous month" at bounding box center [83, 211] width 5 height 5
select select "5"
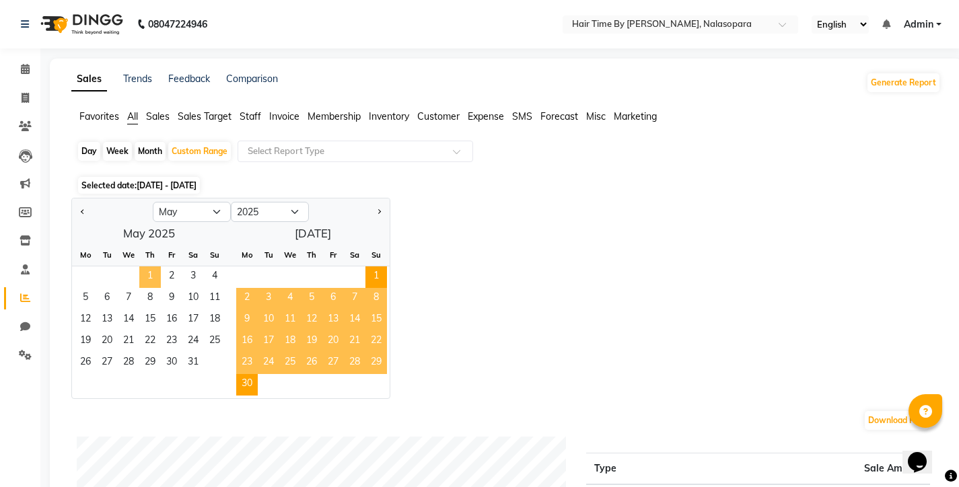
click at [145, 279] on span "1" at bounding box center [150, 277] width 22 height 22
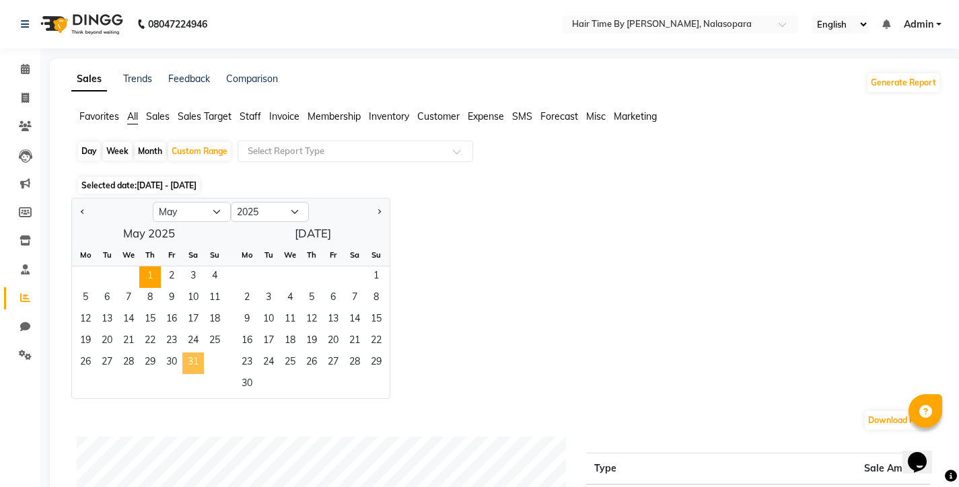
click at [192, 353] on span "31" at bounding box center [193, 364] width 22 height 22
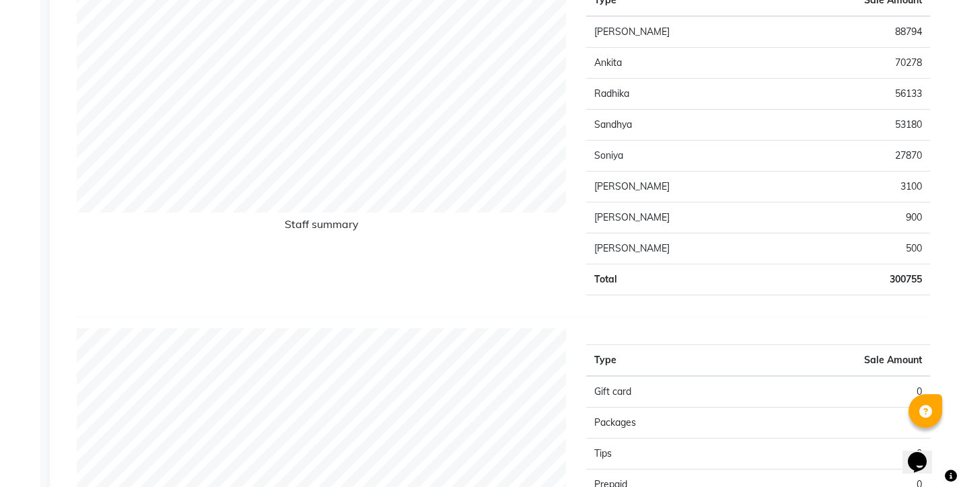
scroll to position [574, 0]
